Goal: Find specific page/section: Find specific page/section

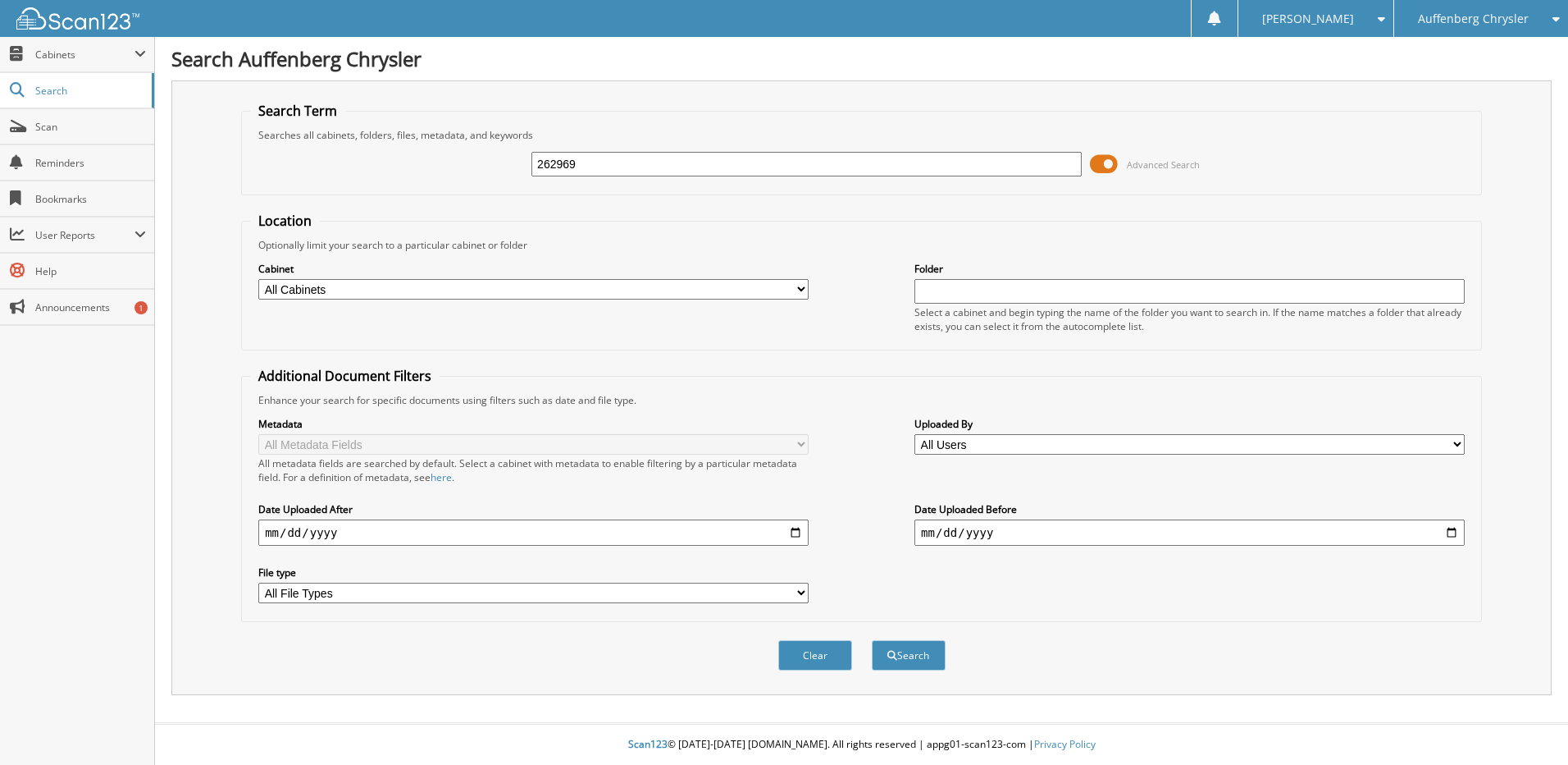
type input "262969"
click at [872, 640] on button "Search" at bounding box center [909, 655] width 74 height 31
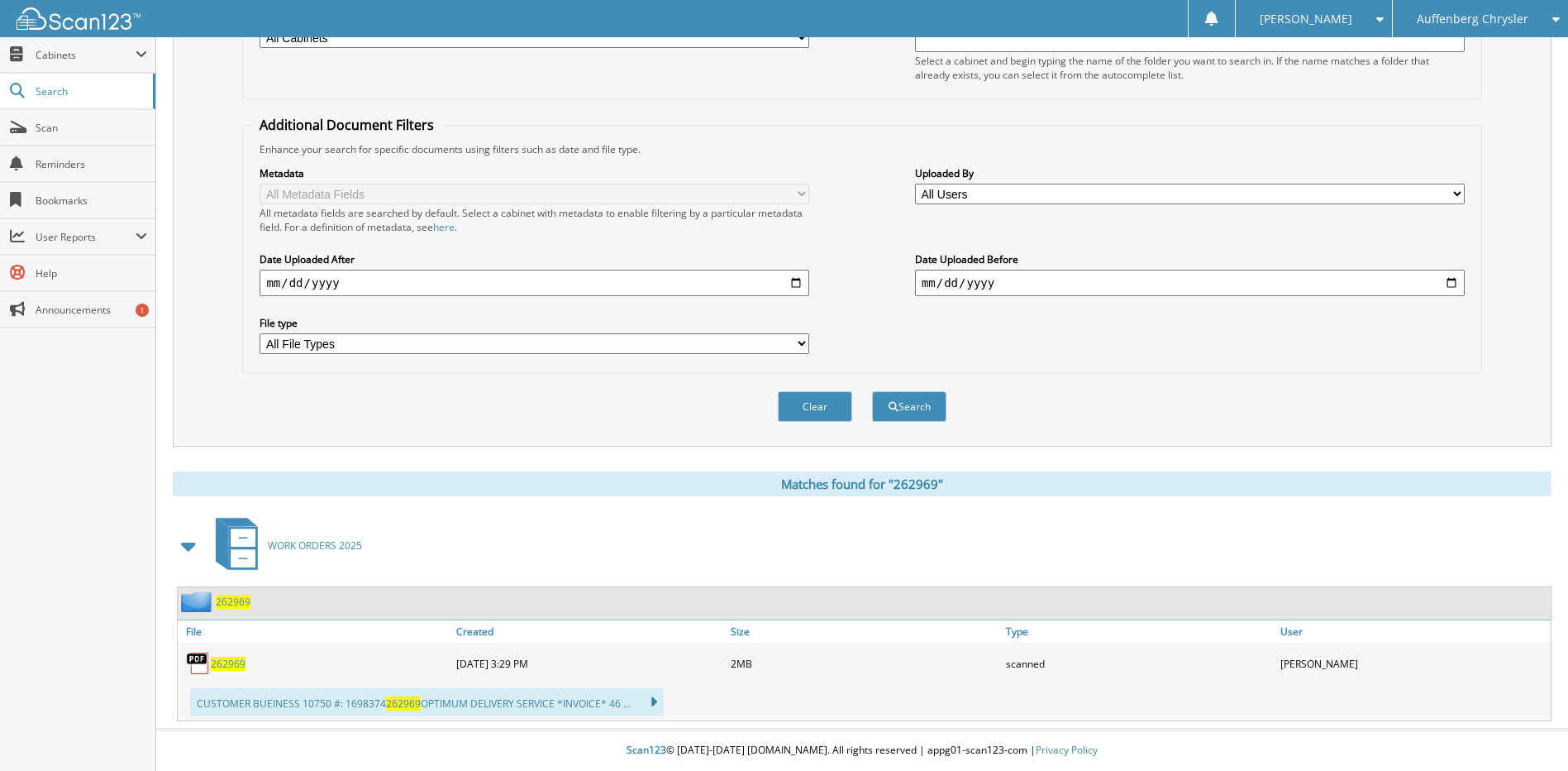
click at [230, 659] on span "262969" at bounding box center [227, 664] width 35 height 14
